Goal: Task Accomplishment & Management: Use online tool/utility

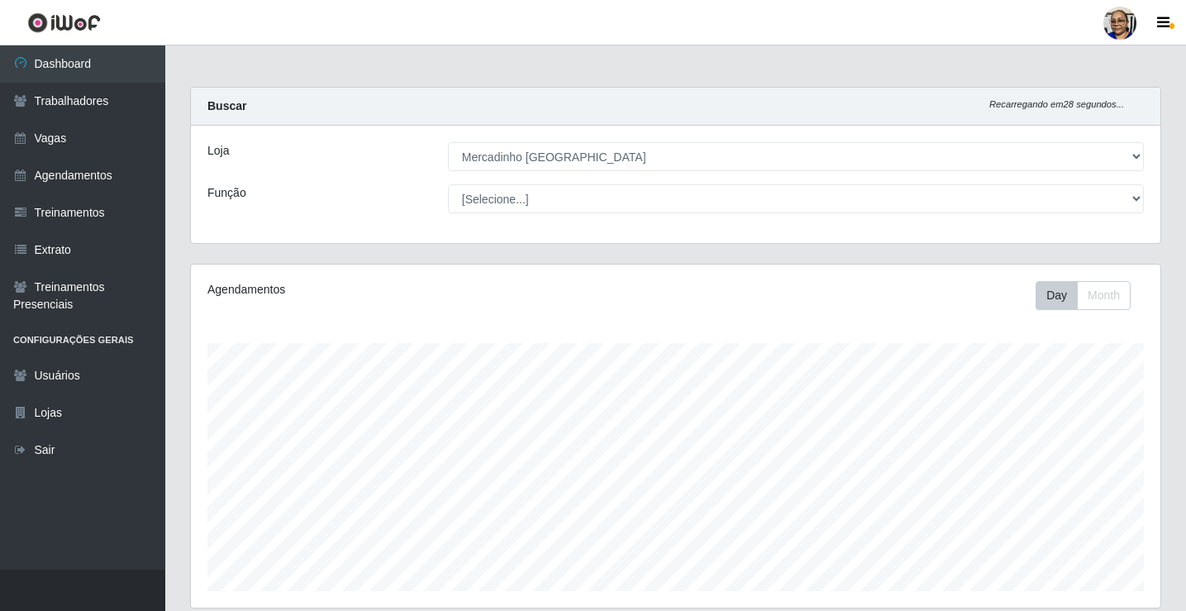
select select "345"
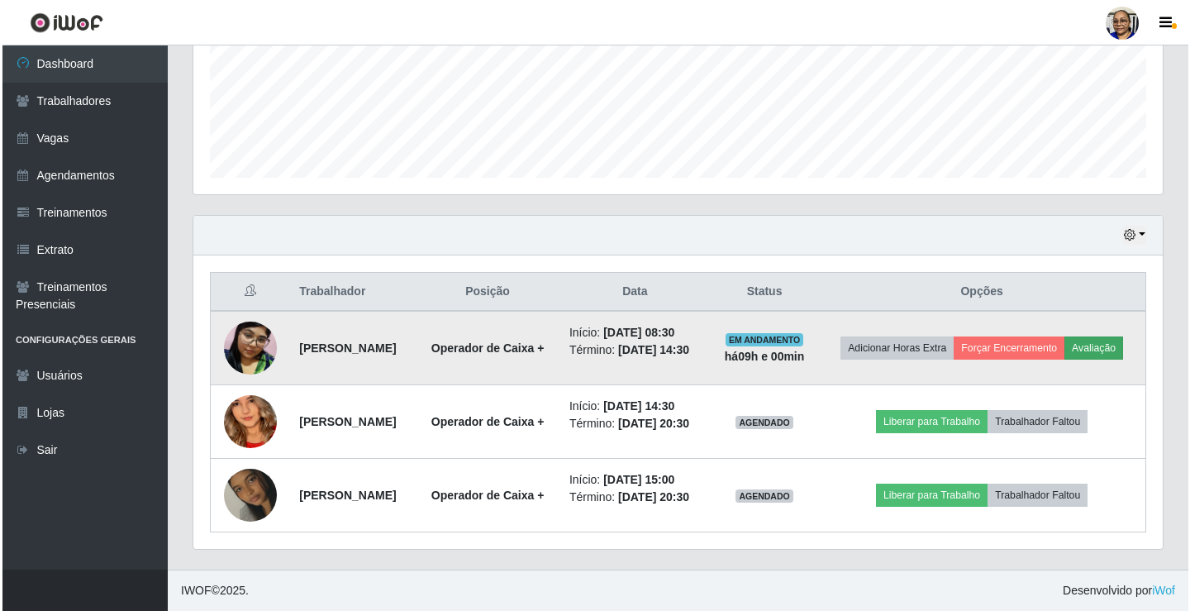
scroll to position [343, 969]
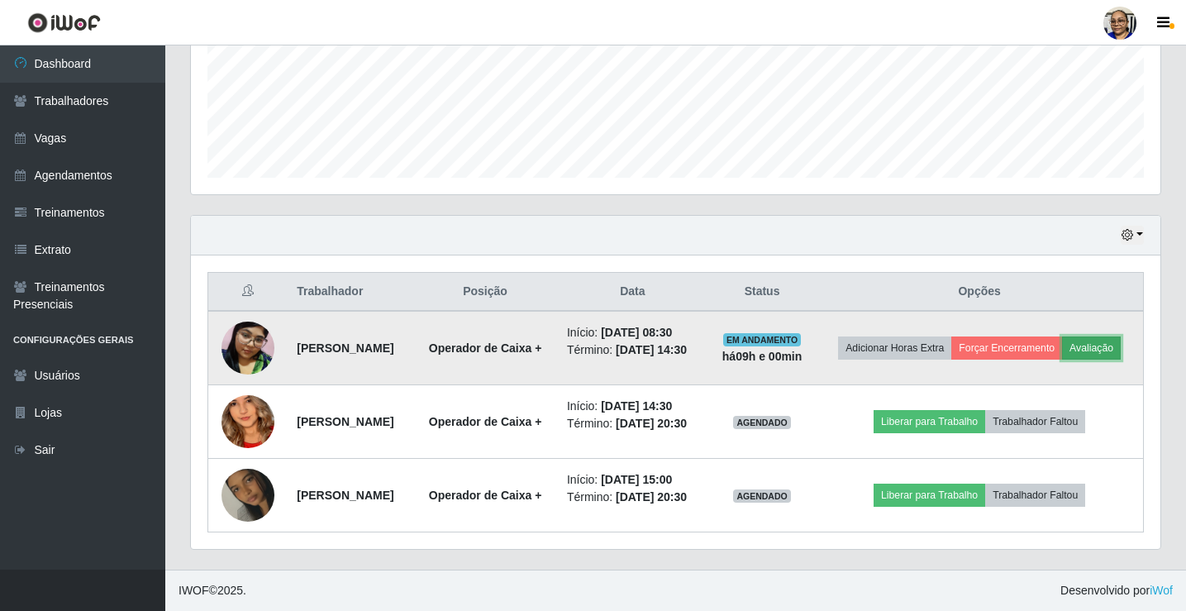
click at [1062, 336] on button "Avaliação" at bounding box center [1091, 347] width 59 height 23
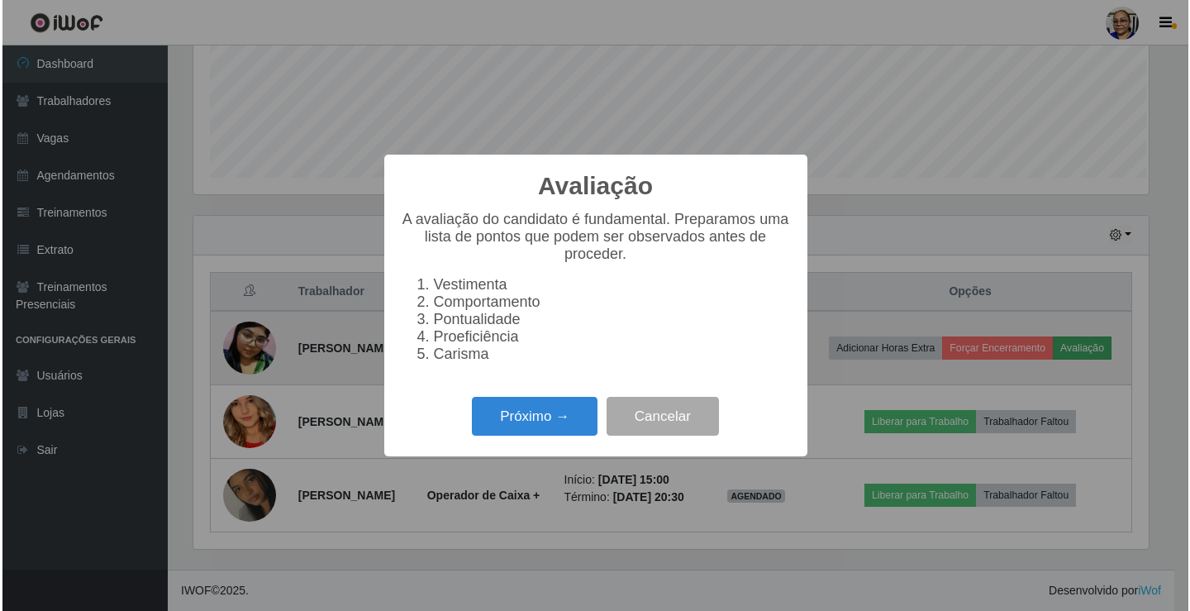
scroll to position [343, 959]
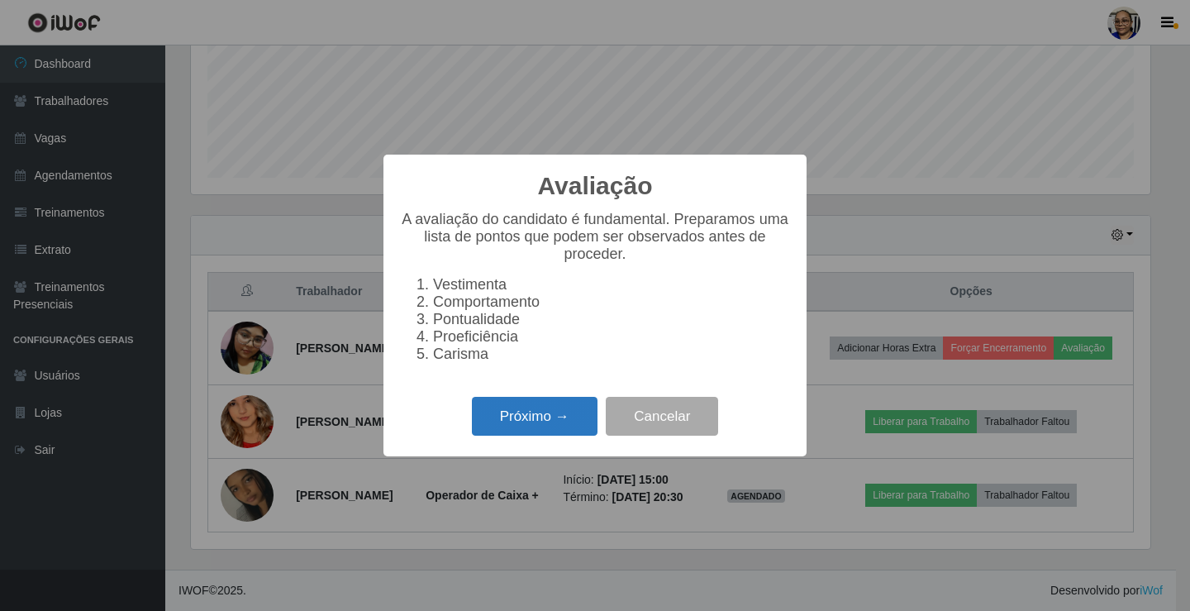
click at [561, 423] on button "Próximo →" at bounding box center [535, 416] width 126 height 39
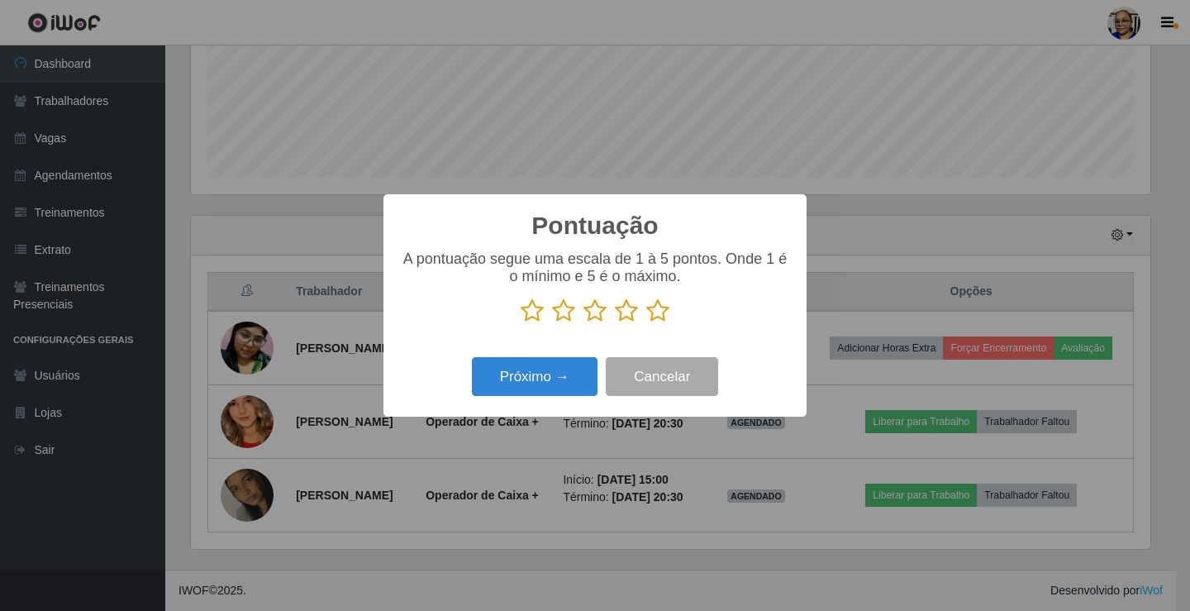
click at [655, 311] on icon at bounding box center [657, 310] width 23 height 25
click at [646, 323] on input "radio" at bounding box center [646, 323] width 0 height 0
click at [555, 379] on button "Próximo →" at bounding box center [535, 376] width 126 height 39
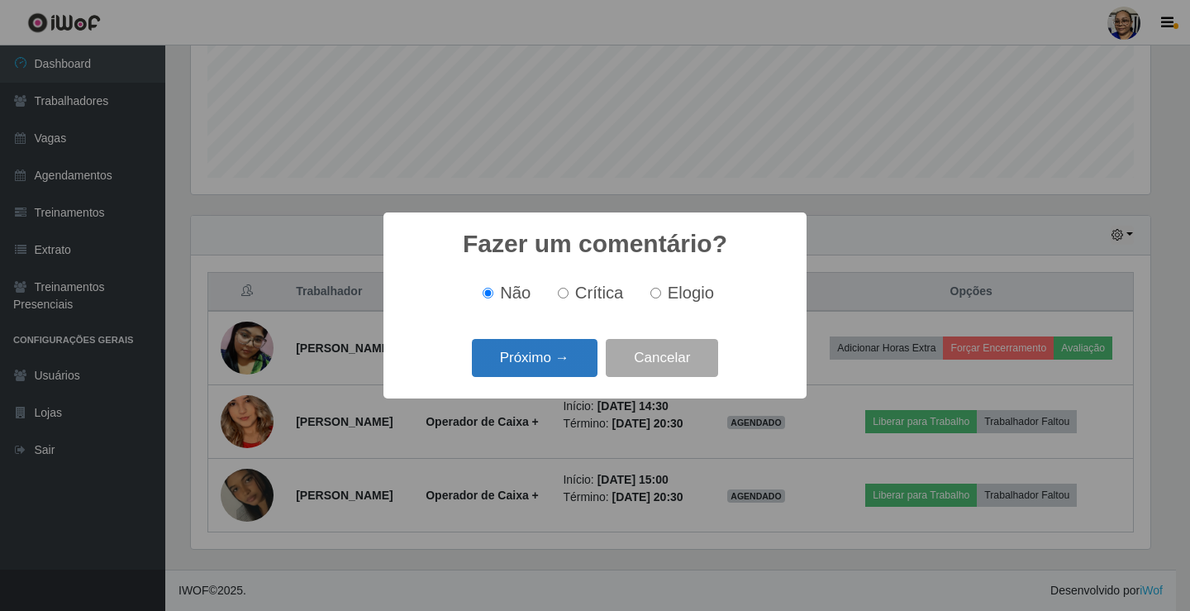
click at [563, 368] on button "Próximo →" at bounding box center [535, 358] width 126 height 39
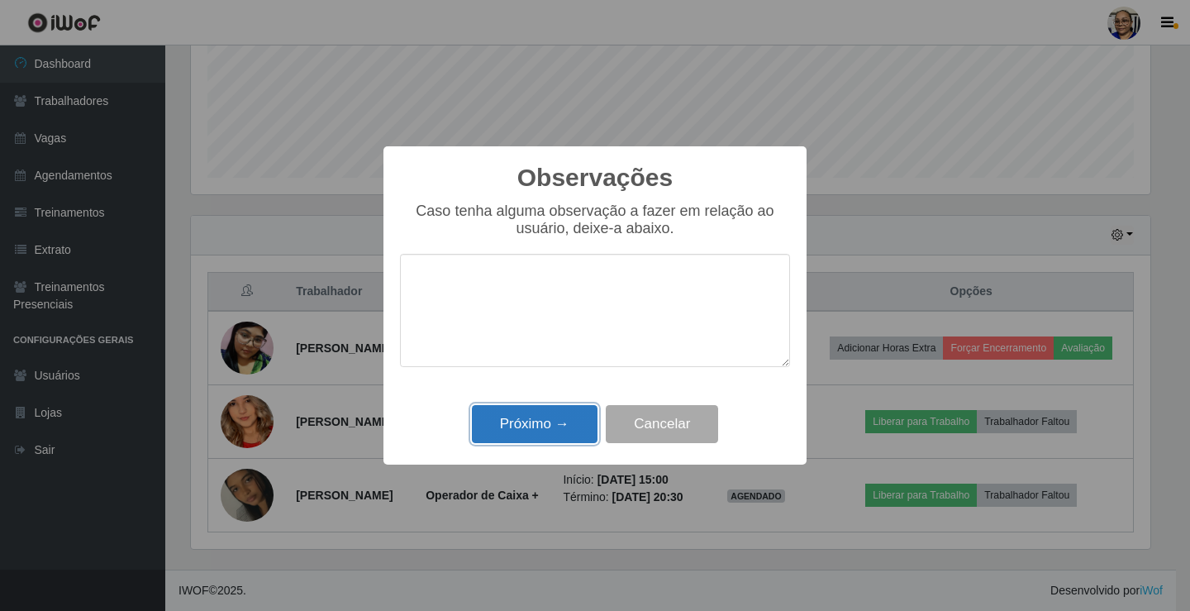
click at [537, 430] on button "Próximo →" at bounding box center [535, 424] width 126 height 39
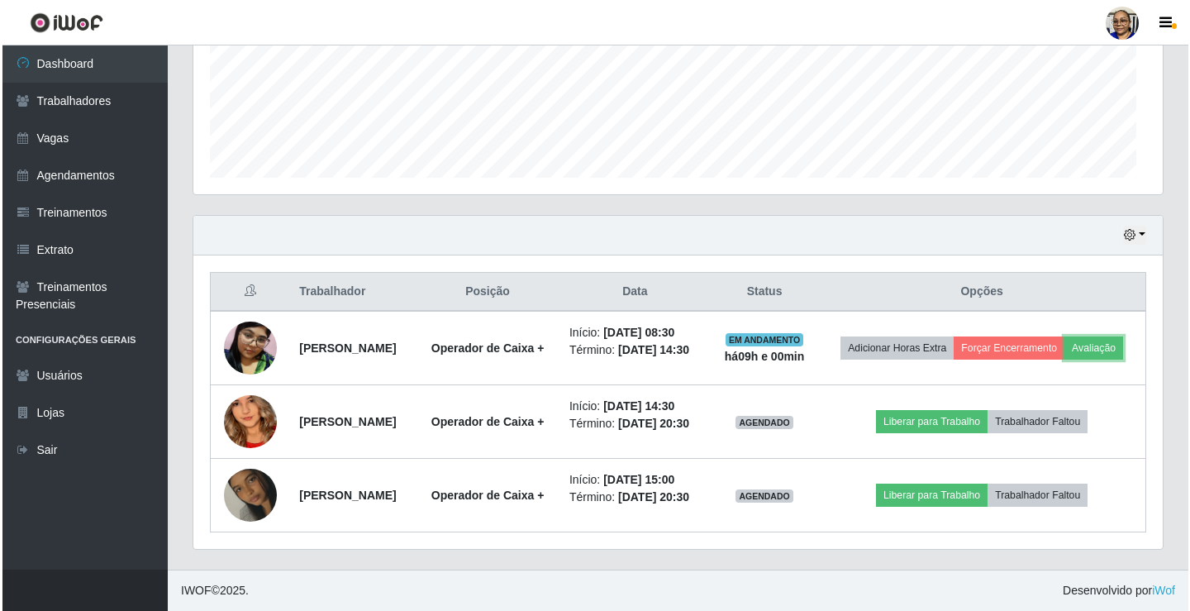
scroll to position [343, 969]
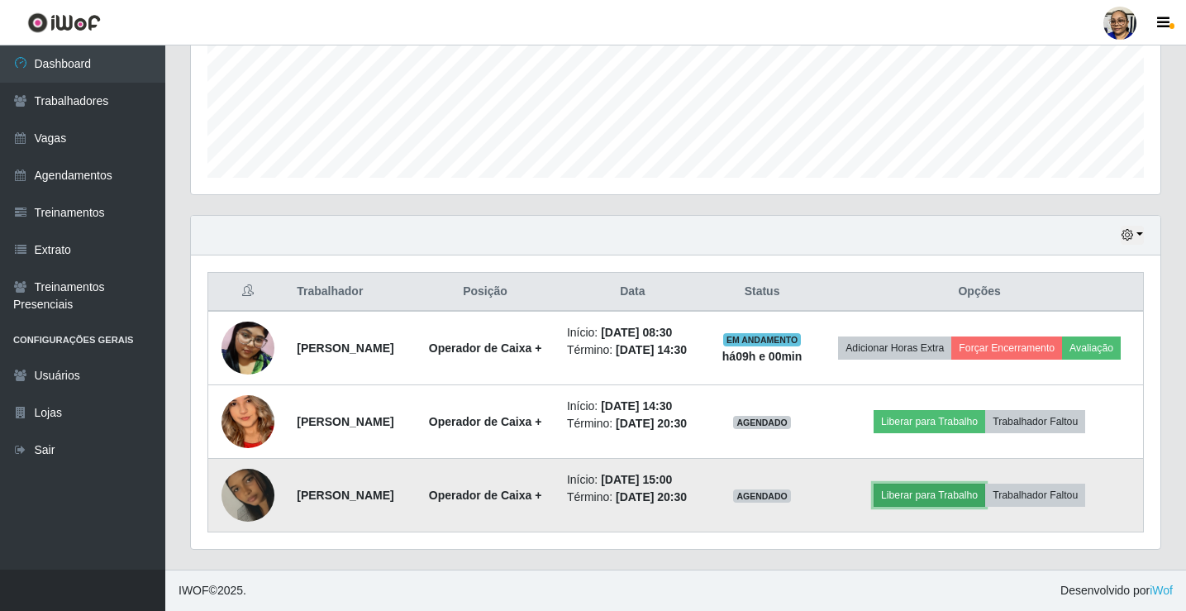
click at [956, 492] on button "Liberar para Trabalho" at bounding box center [929, 494] width 112 height 23
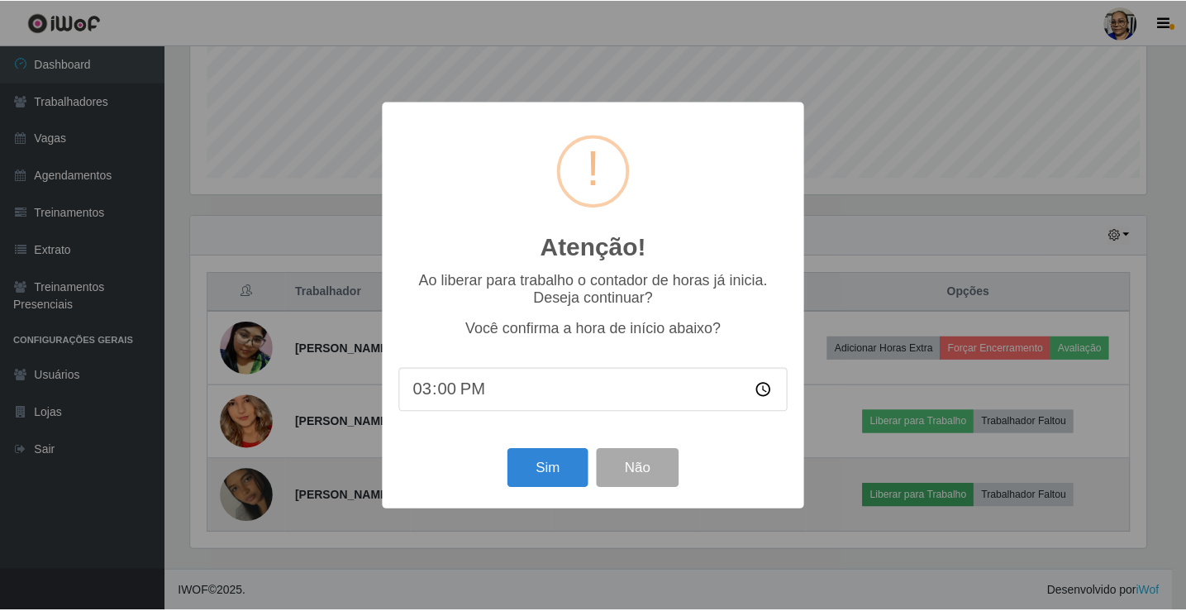
scroll to position [343, 959]
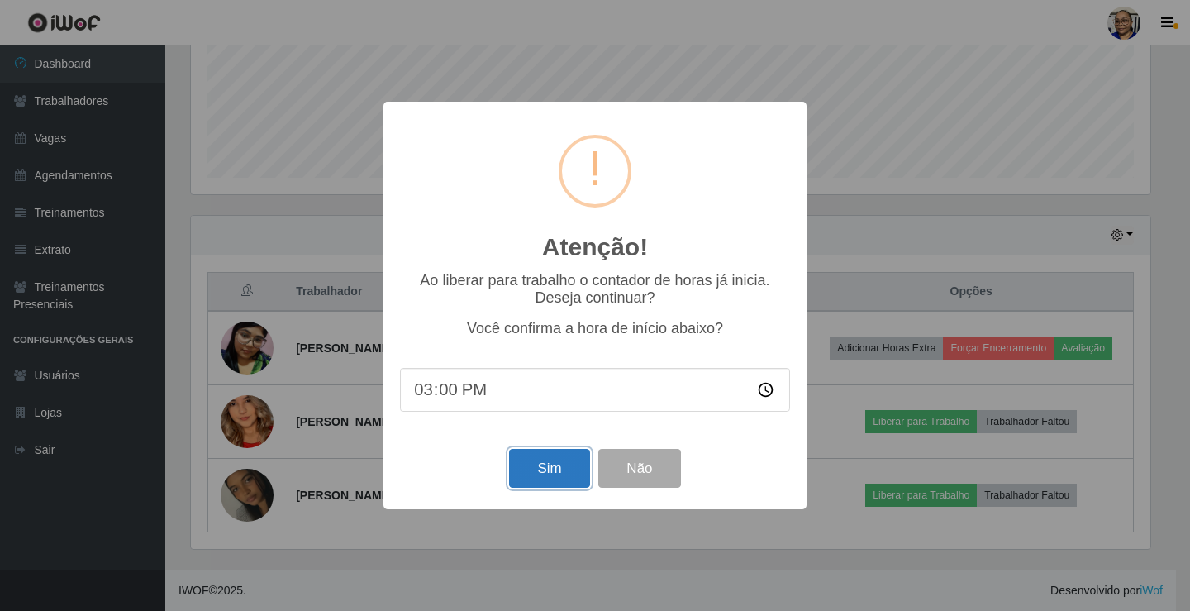
click at [549, 477] on button "Sim" at bounding box center [549, 468] width 80 height 39
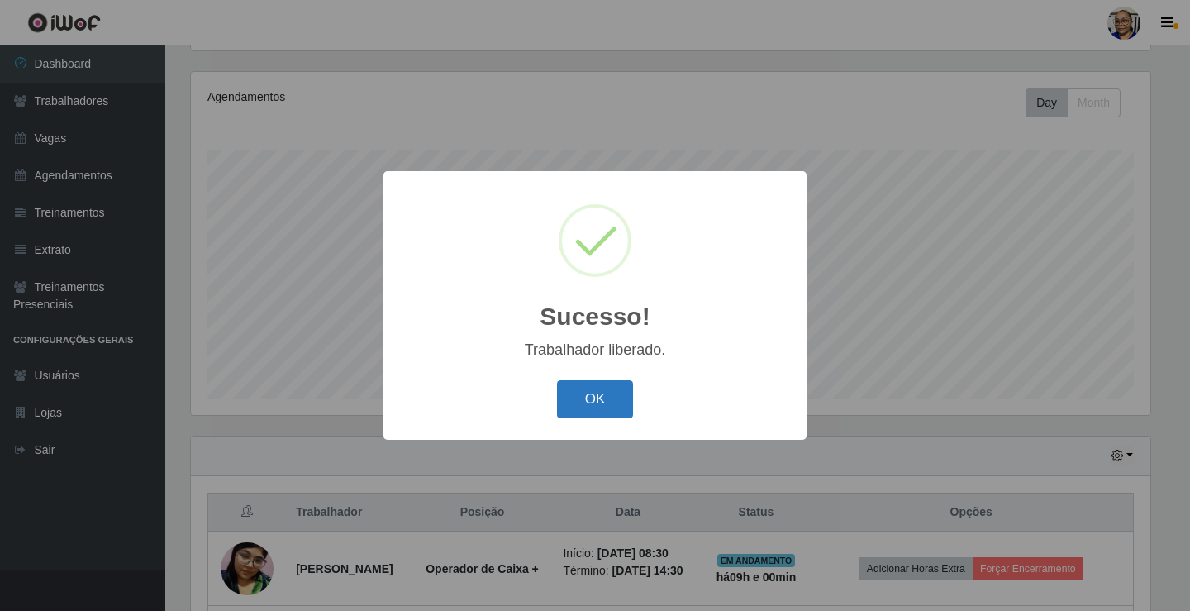
click at [610, 403] on button "OK" at bounding box center [595, 399] width 77 height 39
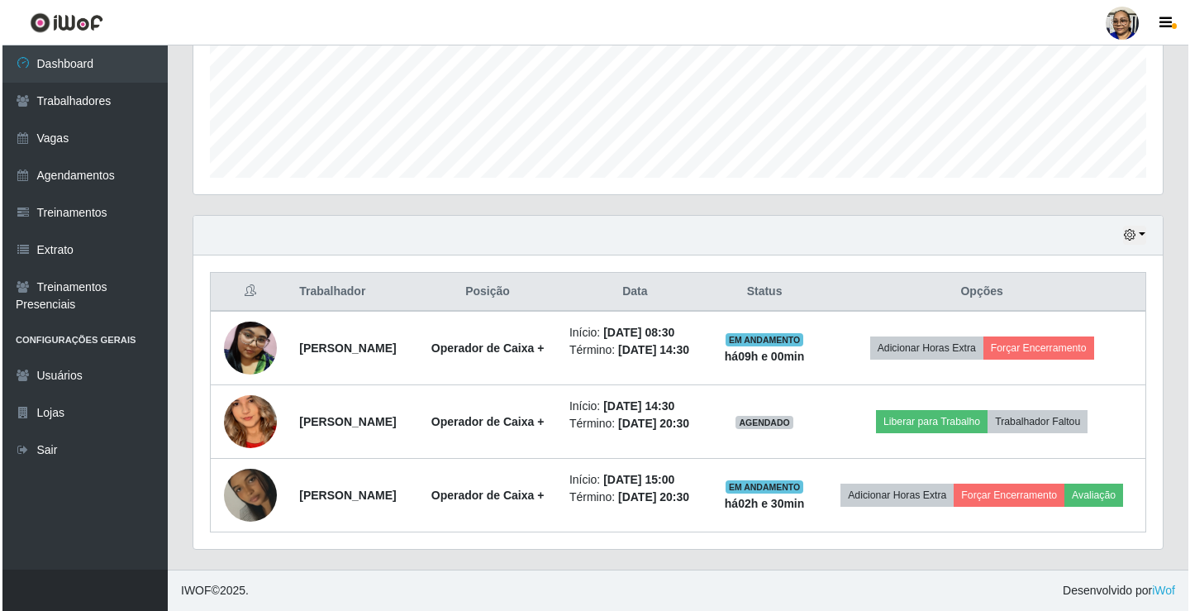
scroll to position [450, 0]
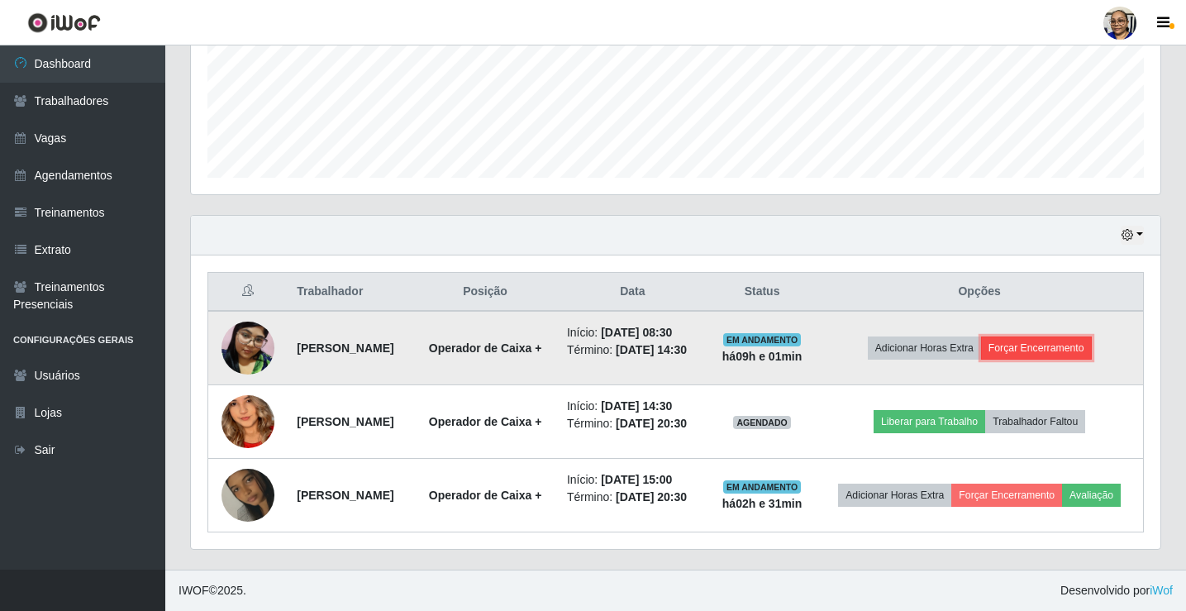
click at [1046, 336] on button "Forçar Encerramento" at bounding box center [1036, 347] width 111 height 23
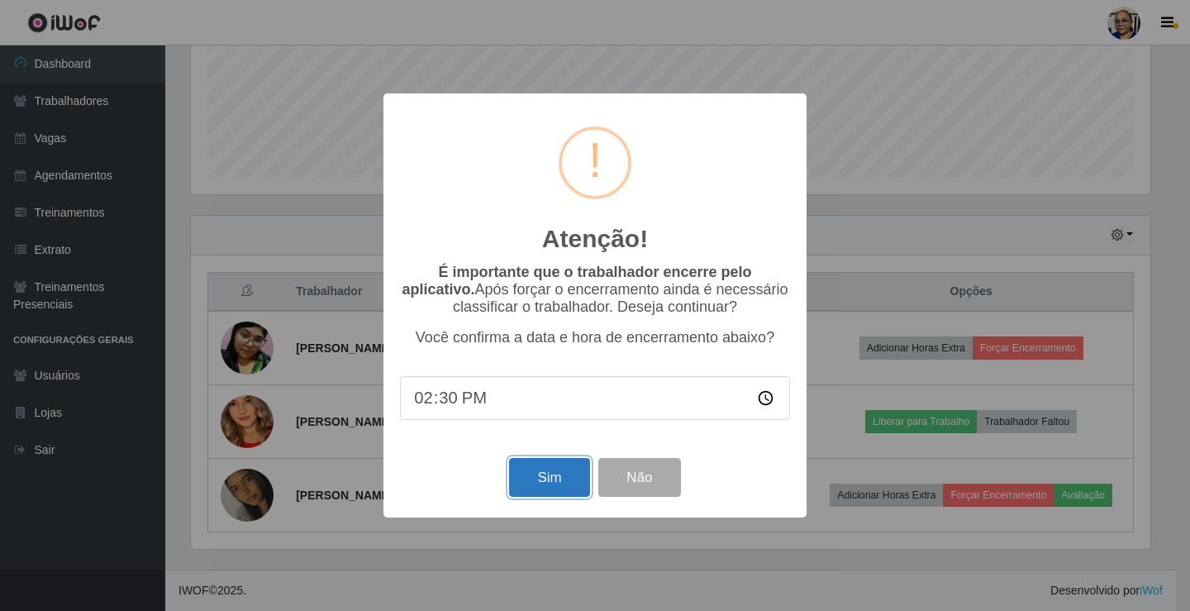
click at [569, 486] on button "Sim" at bounding box center [549, 477] width 80 height 39
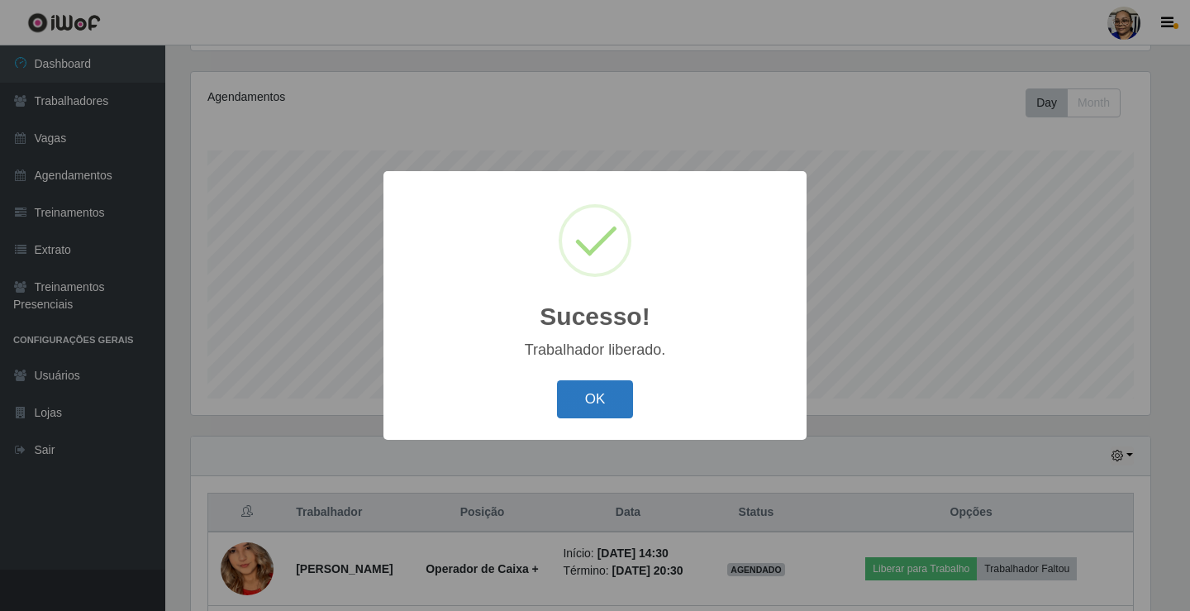
click at [592, 404] on button "OK" at bounding box center [595, 399] width 77 height 39
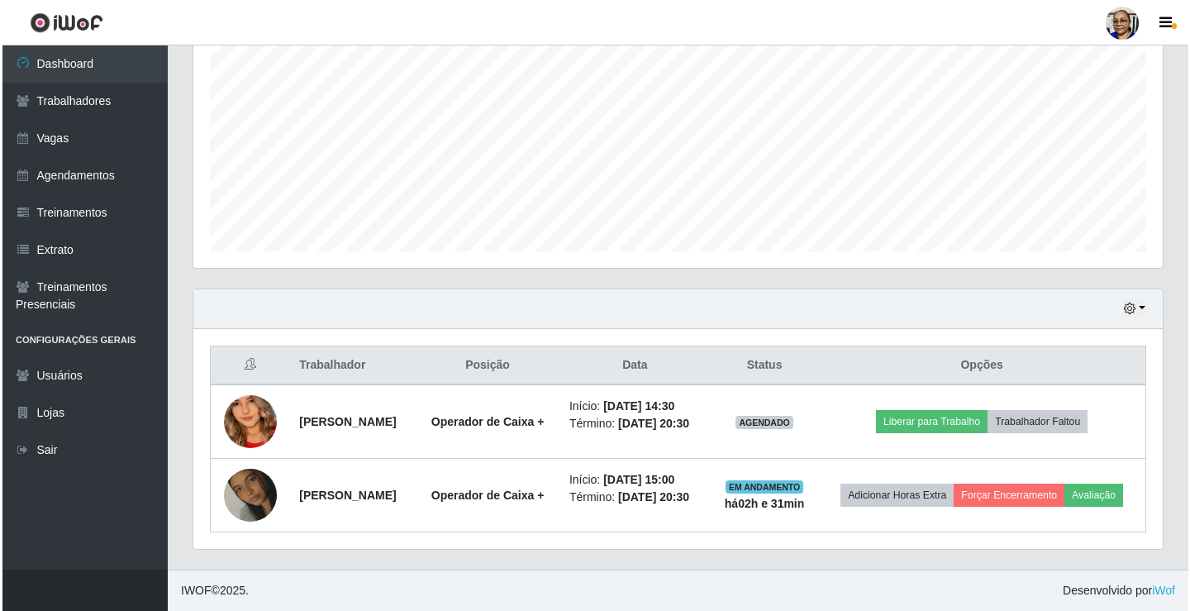
scroll to position [364, 0]
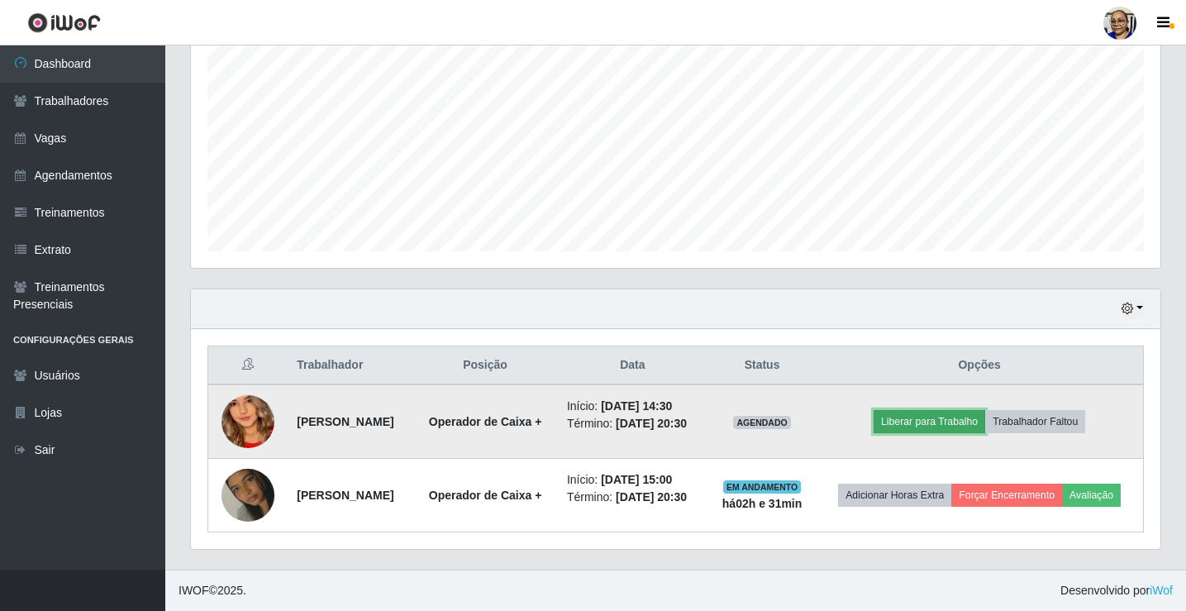
click at [955, 410] on button "Liberar para Trabalho" at bounding box center [929, 421] width 112 height 23
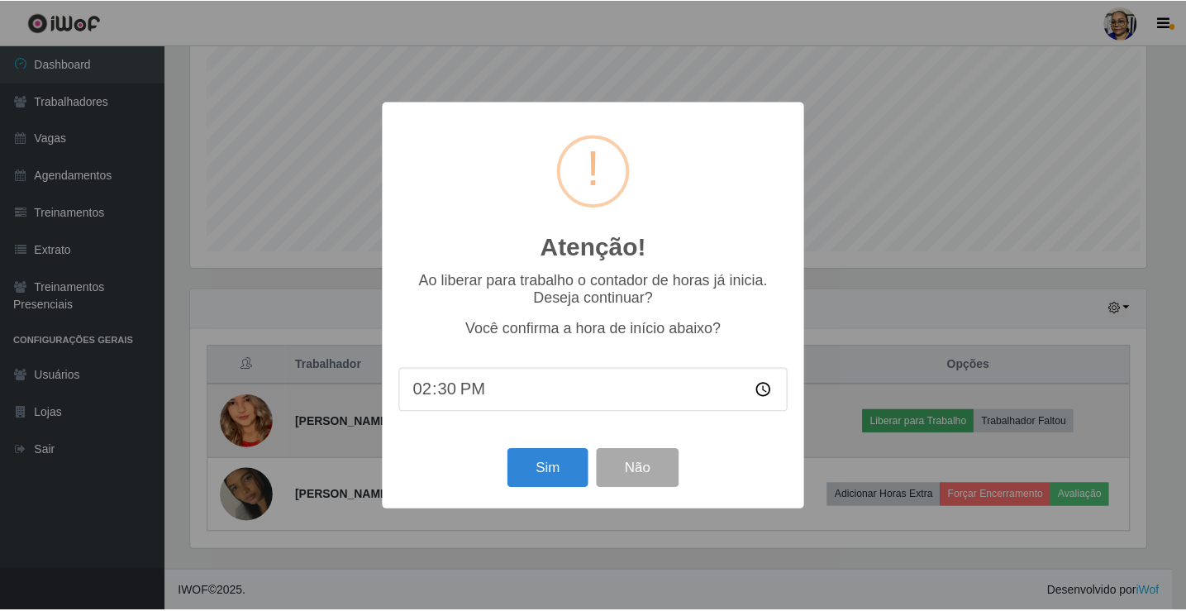
scroll to position [343, 959]
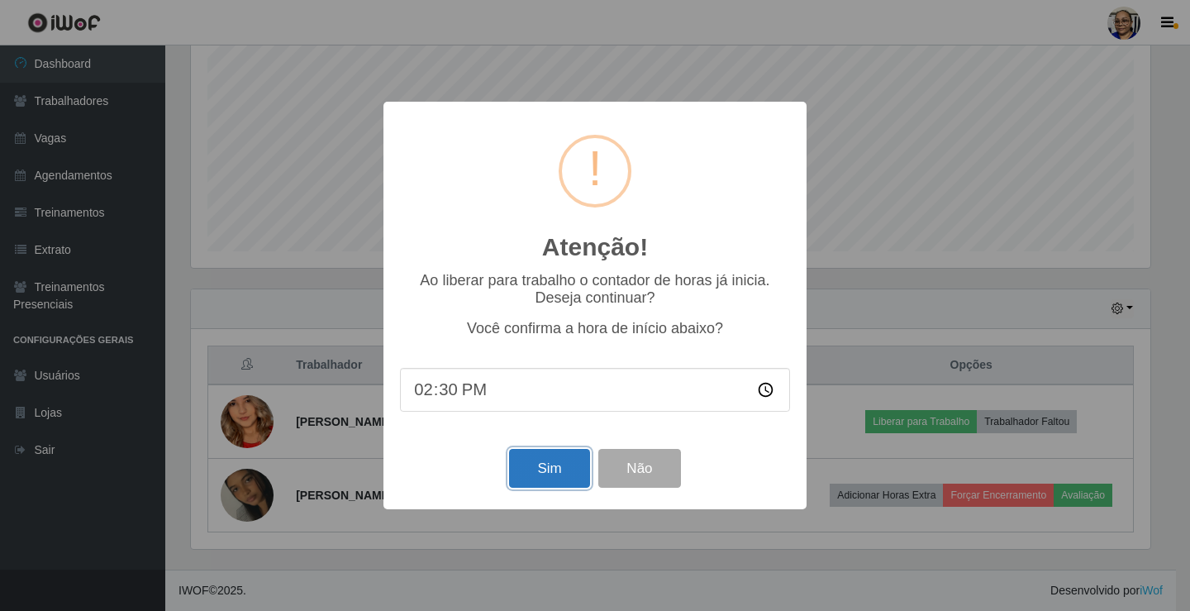
click at [555, 477] on button "Sim" at bounding box center [549, 468] width 80 height 39
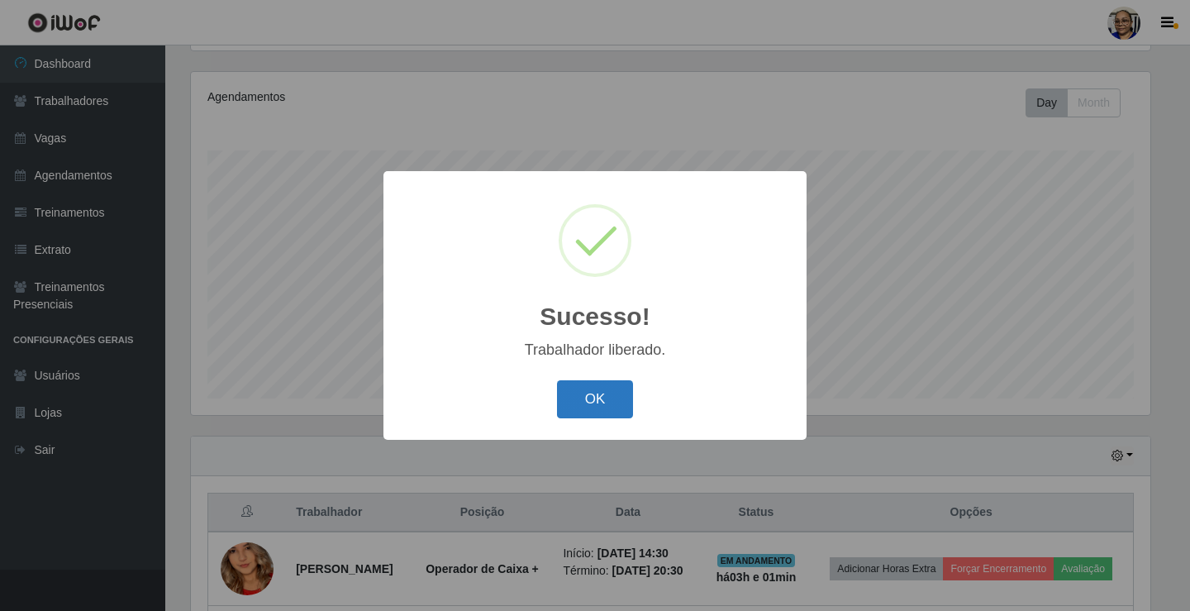
click at [589, 396] on button "OK" at bounding box center [595, 399] width 77 height 39
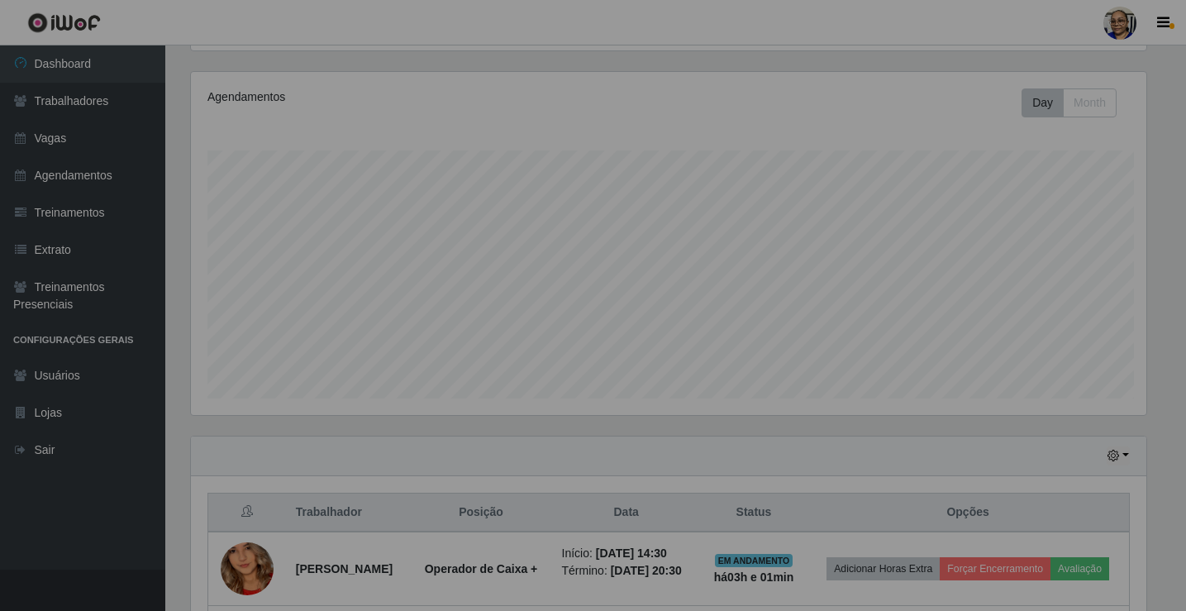
scroll to position [343, 969]
